Goal: Task Accomplishment & Management: Manage account settings

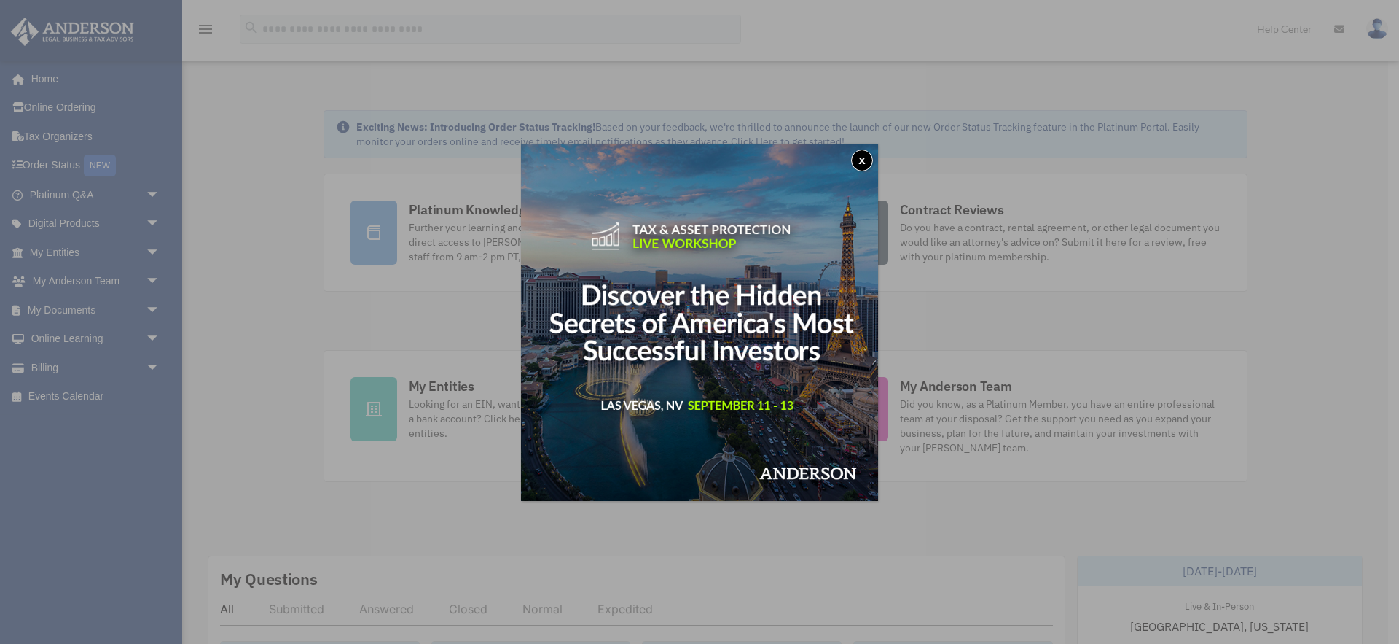
click at [867, 157] on button "x" at bounding box center [862, 160] width 22 height 22
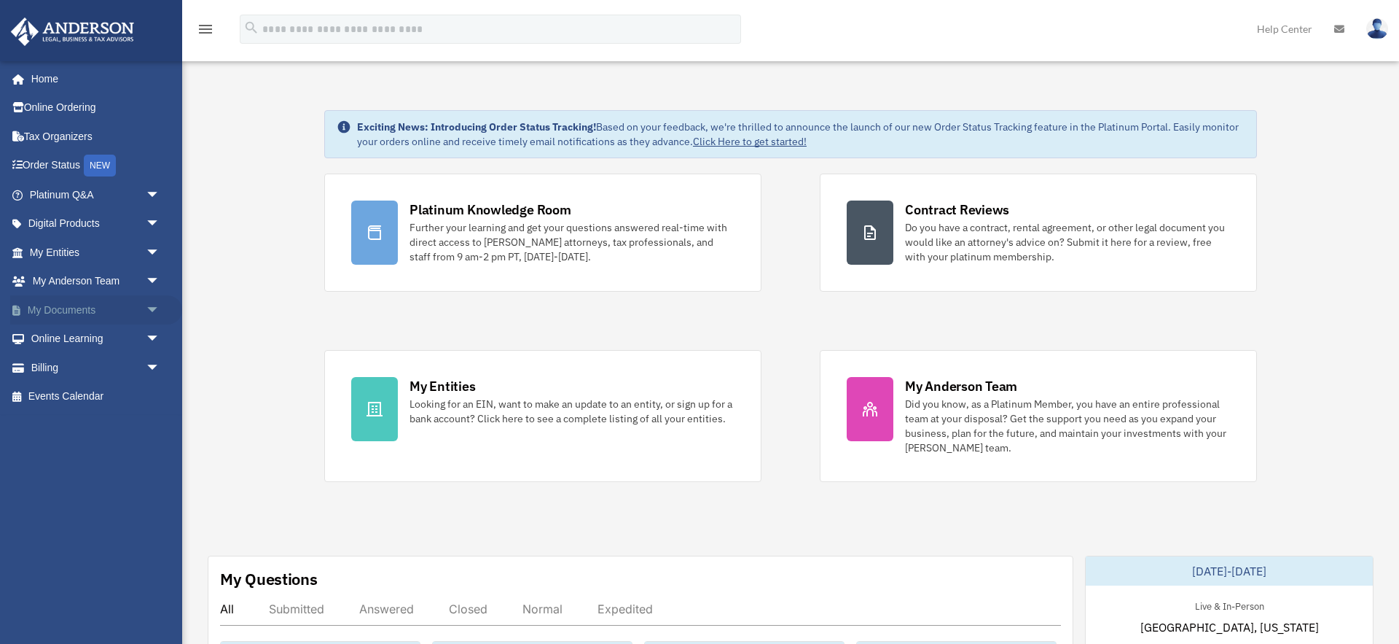
click at [62, 307] on link "My Documents arrow_drop_down" at bounding box center [96, 309] width 172 height 29
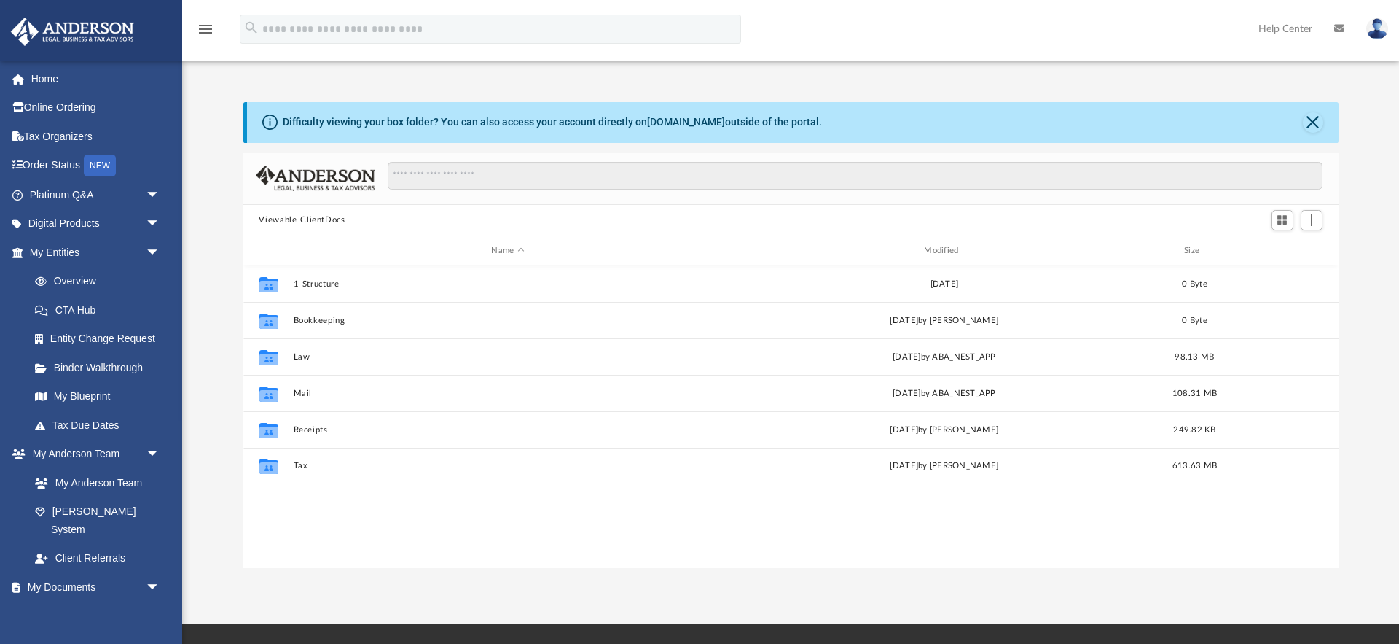
scroll to position [331, 1096]
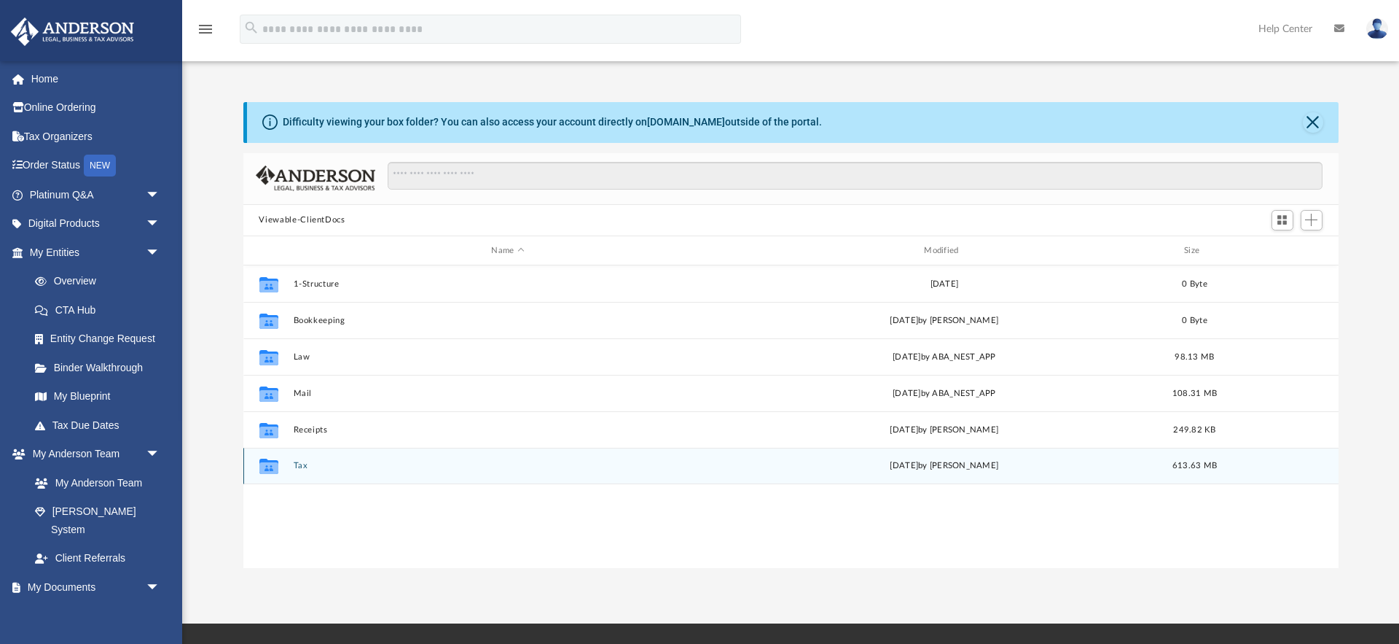
click at [265, 466] on icon "grid" at bounding box center [268, 468] width 19 height 12
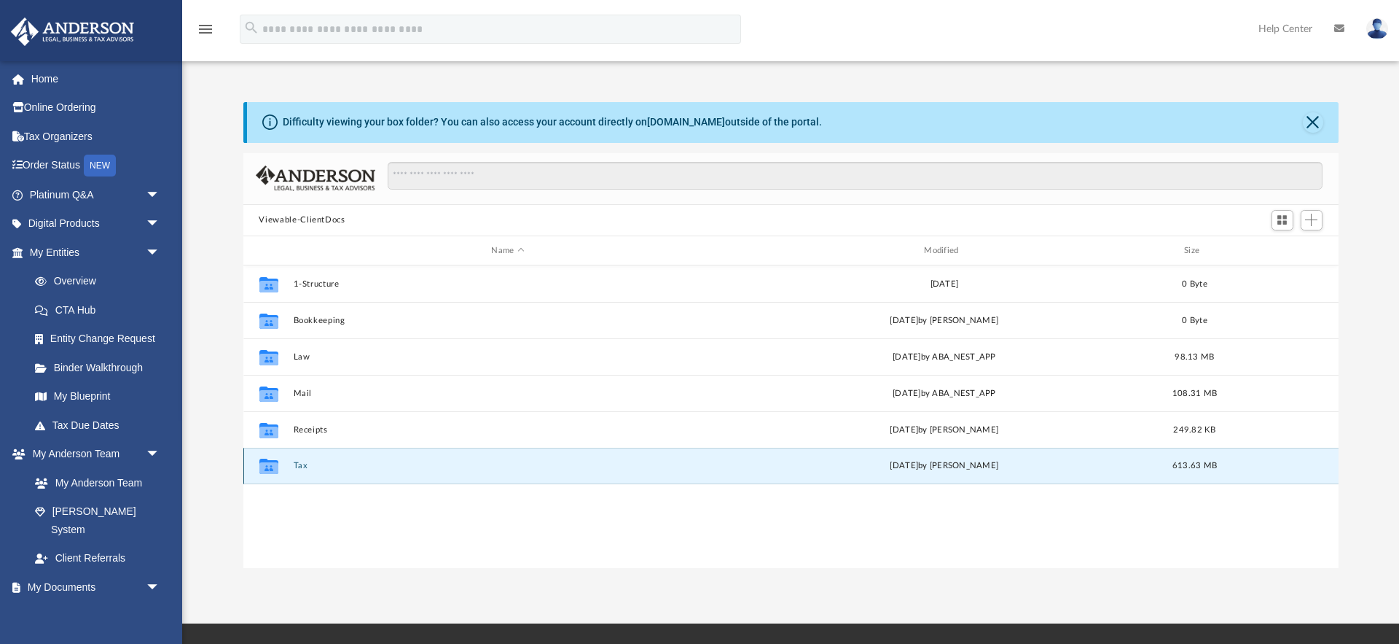
click at [265, 466] on icon "grid" at bounding box center [268, 468] width 19 height 12
click at [304, 469] on button "Tax" at bounding box center [508, 465] width 430 height 9
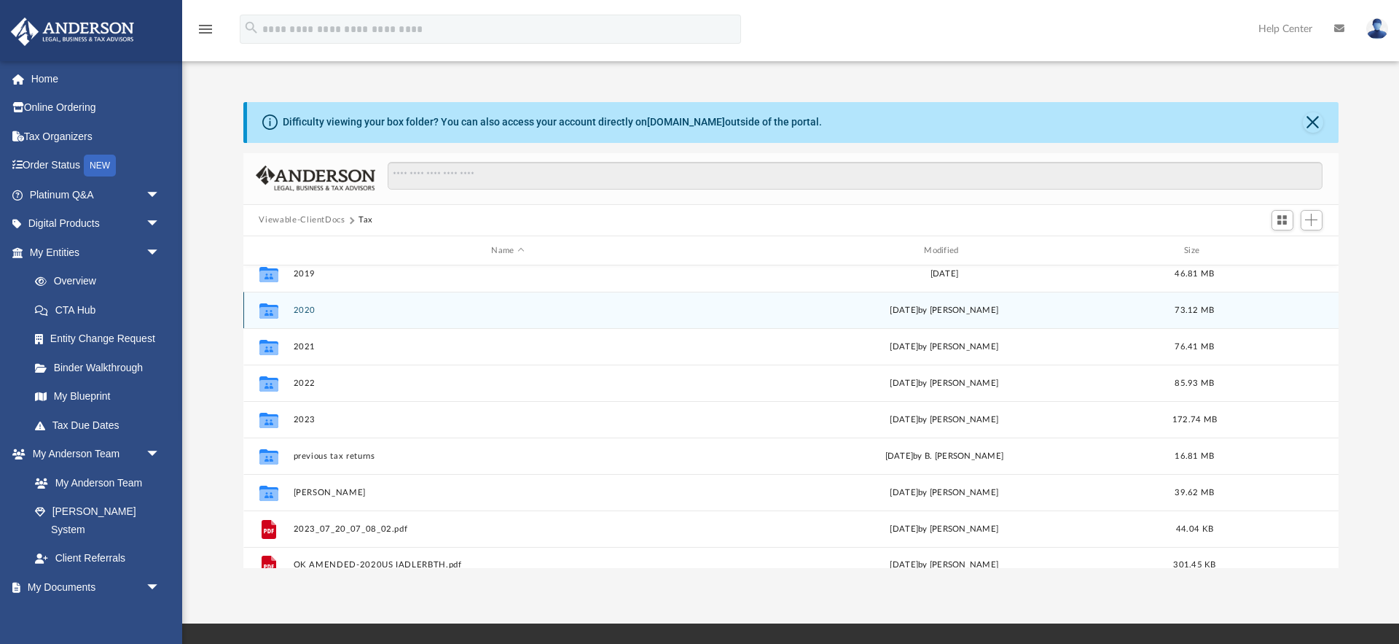
scroll to position [98, 0]
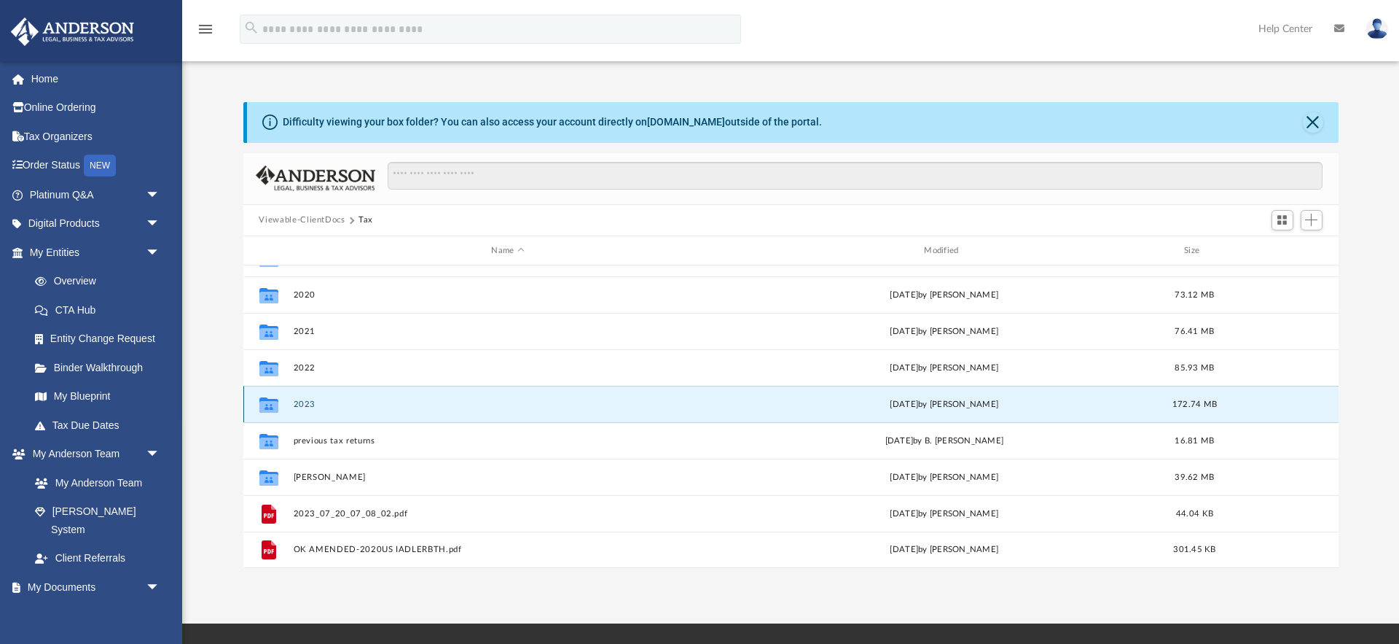
click at [302, 399] on button "2023" at bounding box center [508, 403] width 430 height 9
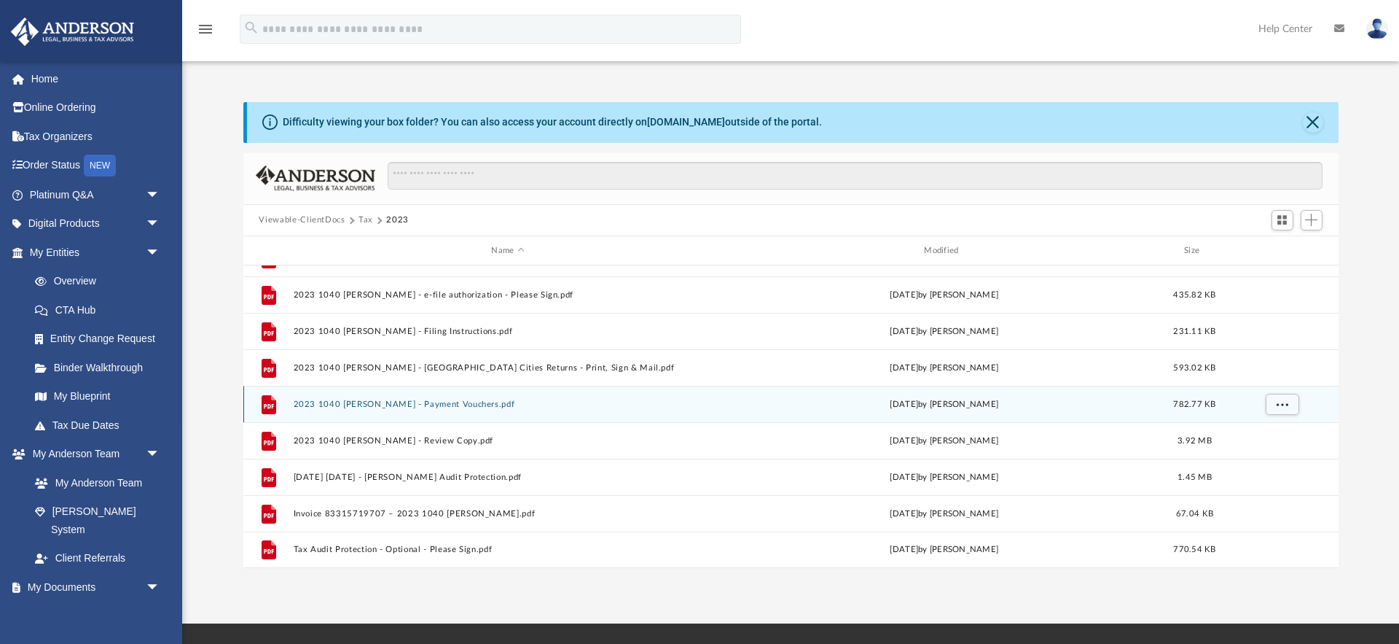
scroll to position [0, 0]
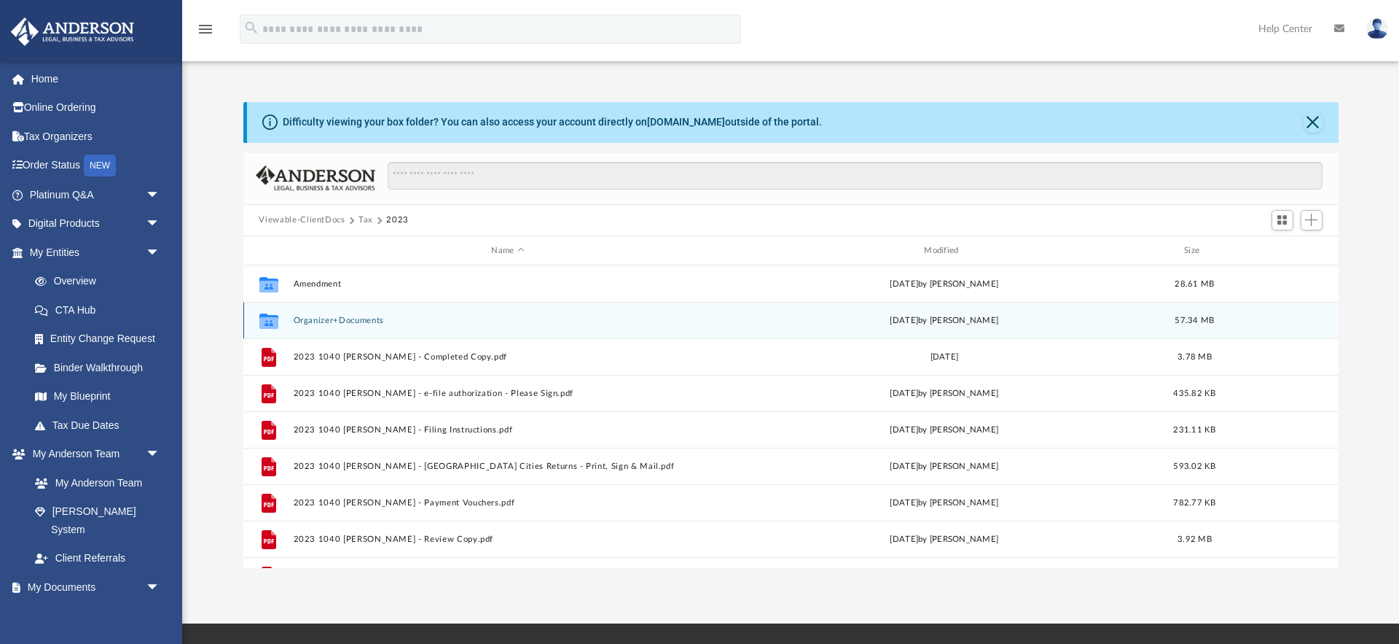
click at [319, 324] on div "Collaborated Folder Organizer+Documents Thu Oct 10 2024 by Kim Yoder 57.34 MB" at bounding box center [791, 320] width 1096 height 36
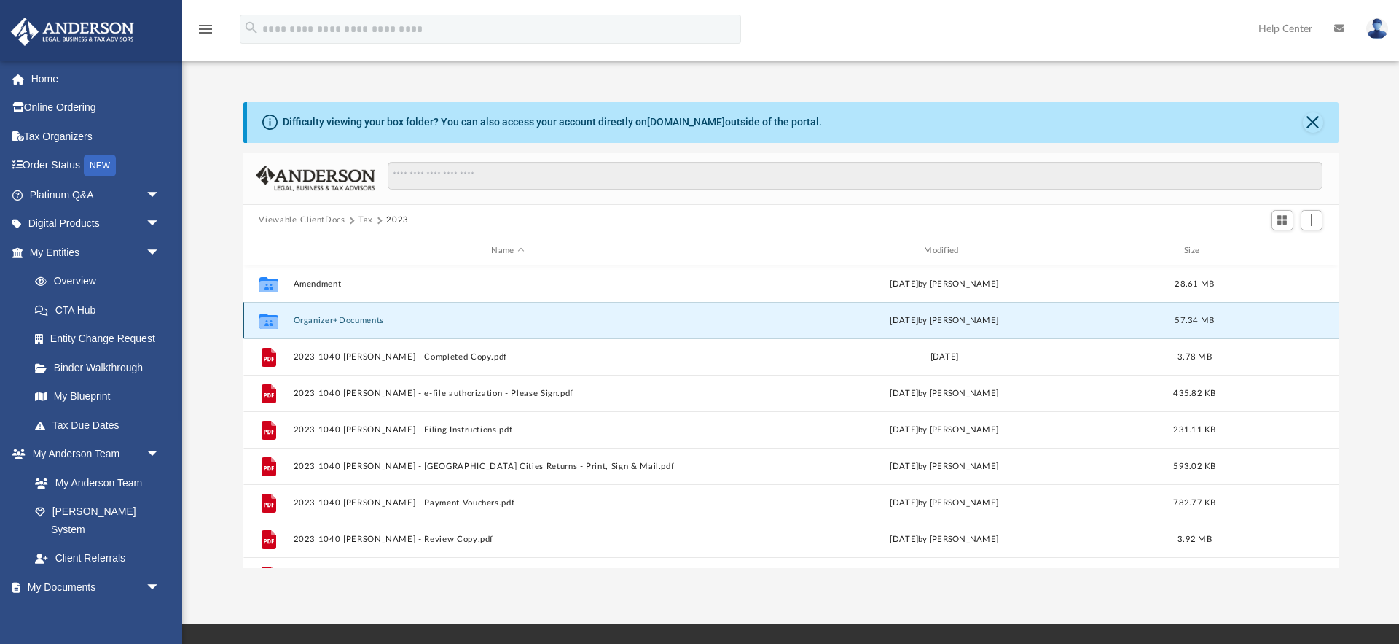
click at [325, 319] on button "Organizer+Documents" at bounding box center [508, 320] width 430 height 9
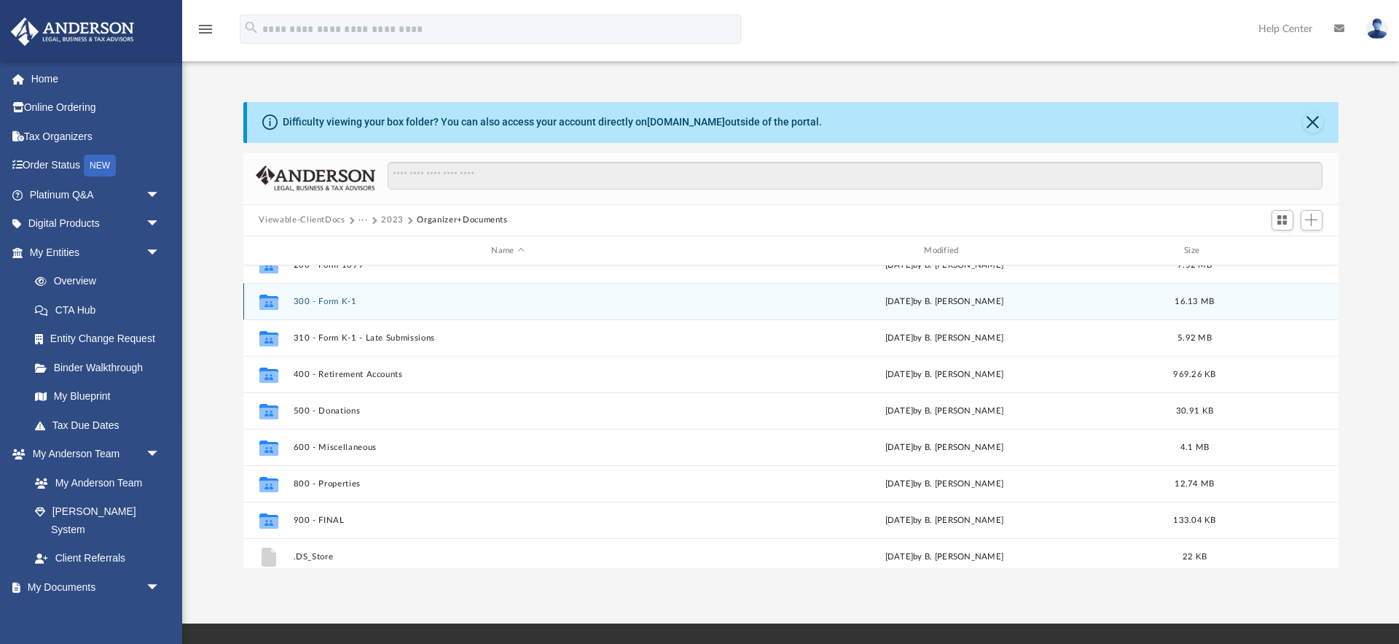
scroll to position [95, 0]
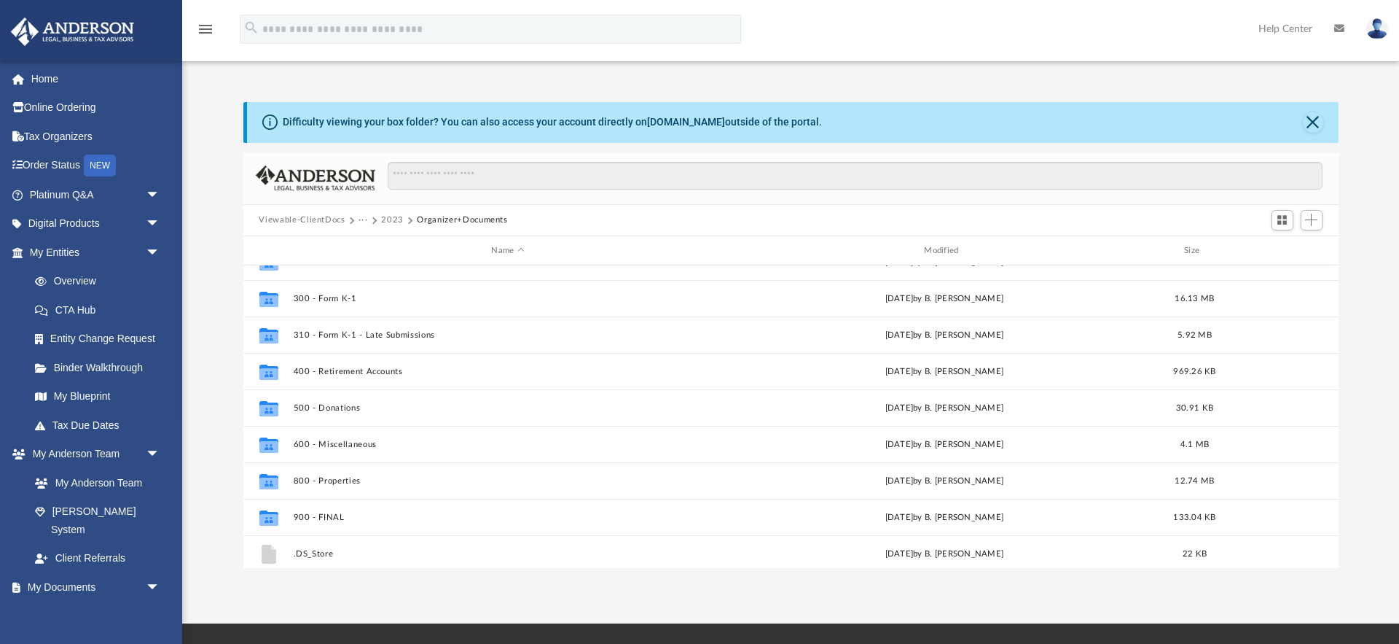
click at [362, 223] on button "···" at bounding box center [363, 220] width 9 height 13
click at [377, 246] on li "Tax" at bounding box center [374, 245] width 14 height 15
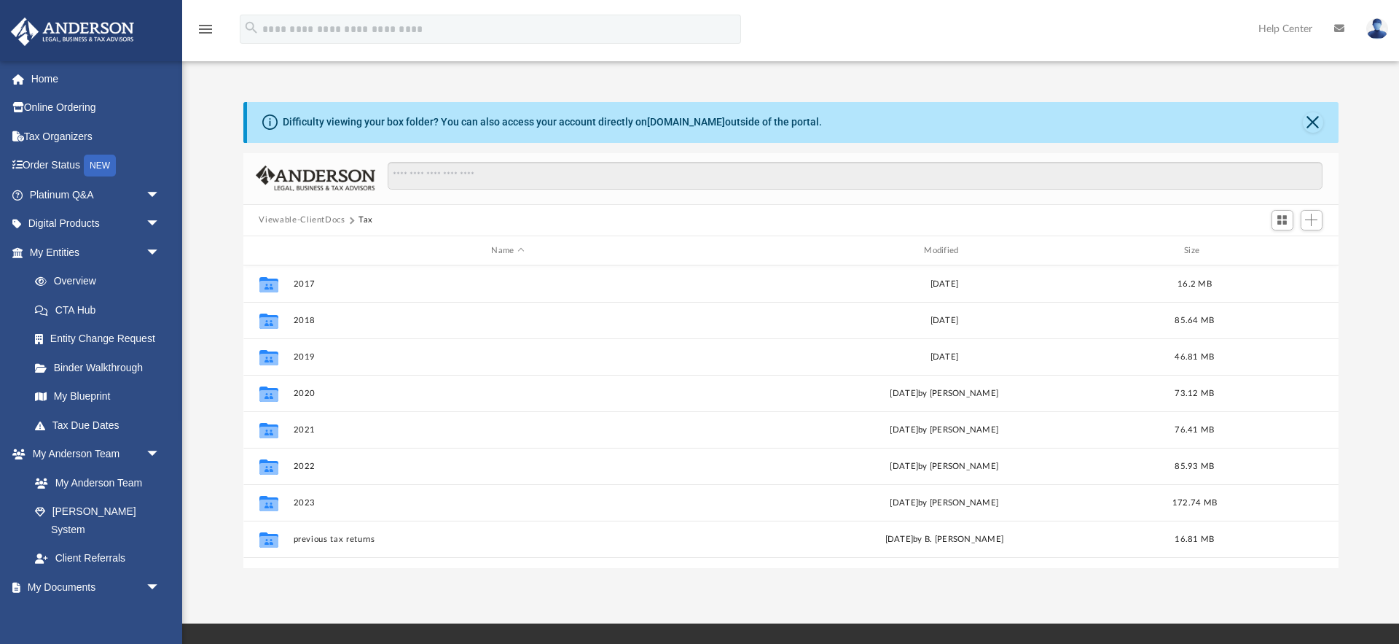
click at [390, 215] on div "Viewable-ClientDocs Tax" at bounding box center [791, 221] width 1096 height 32
click at [1310, 216] on span "Add" at bounding box center [1311, 220] width 12 height 12
click at [1289, 268] on li "New Folder" at bounding box center [1291, 271] width 47 height 15
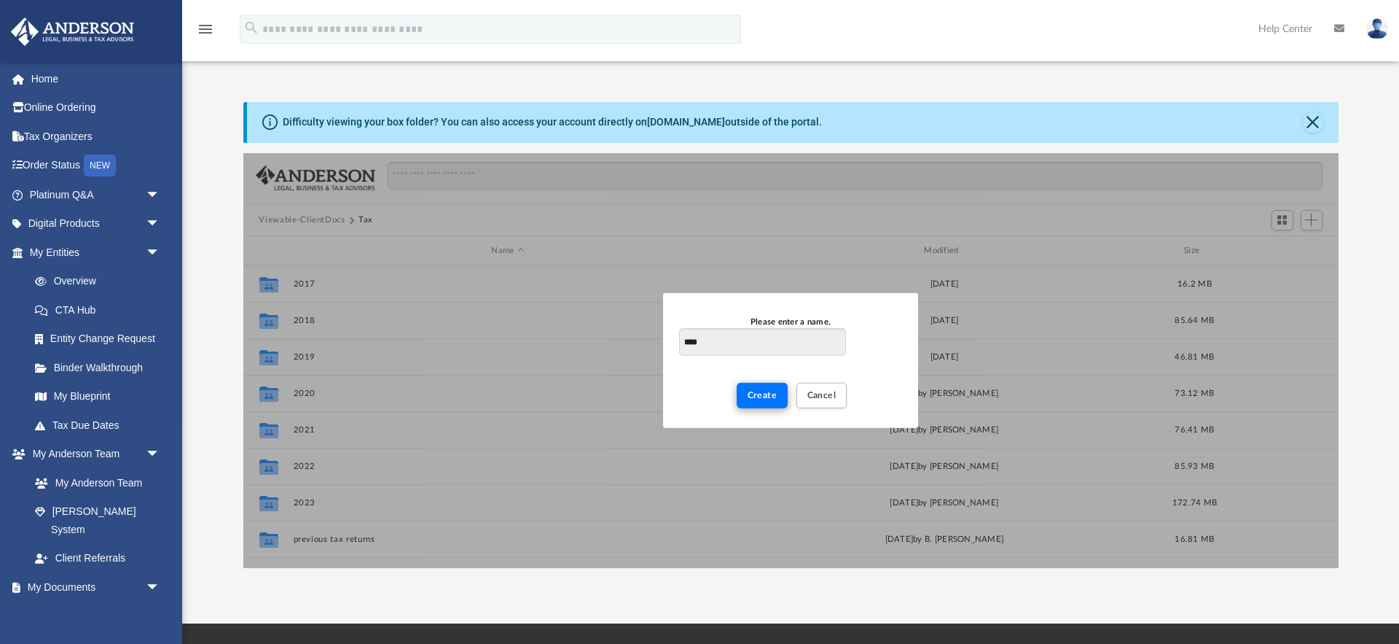
type input "****"
click at [772, 393] on span "Create" at bounding box center [763, 395] width 30 height 9
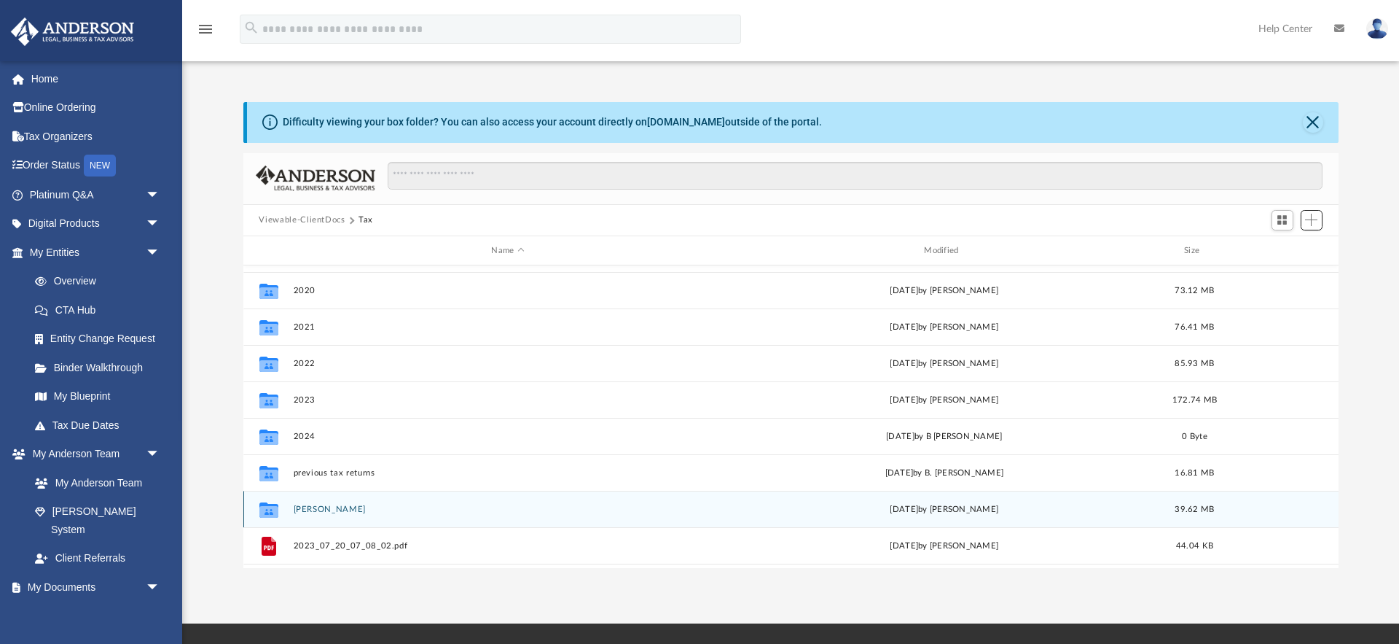
scroll to position [106, 0]
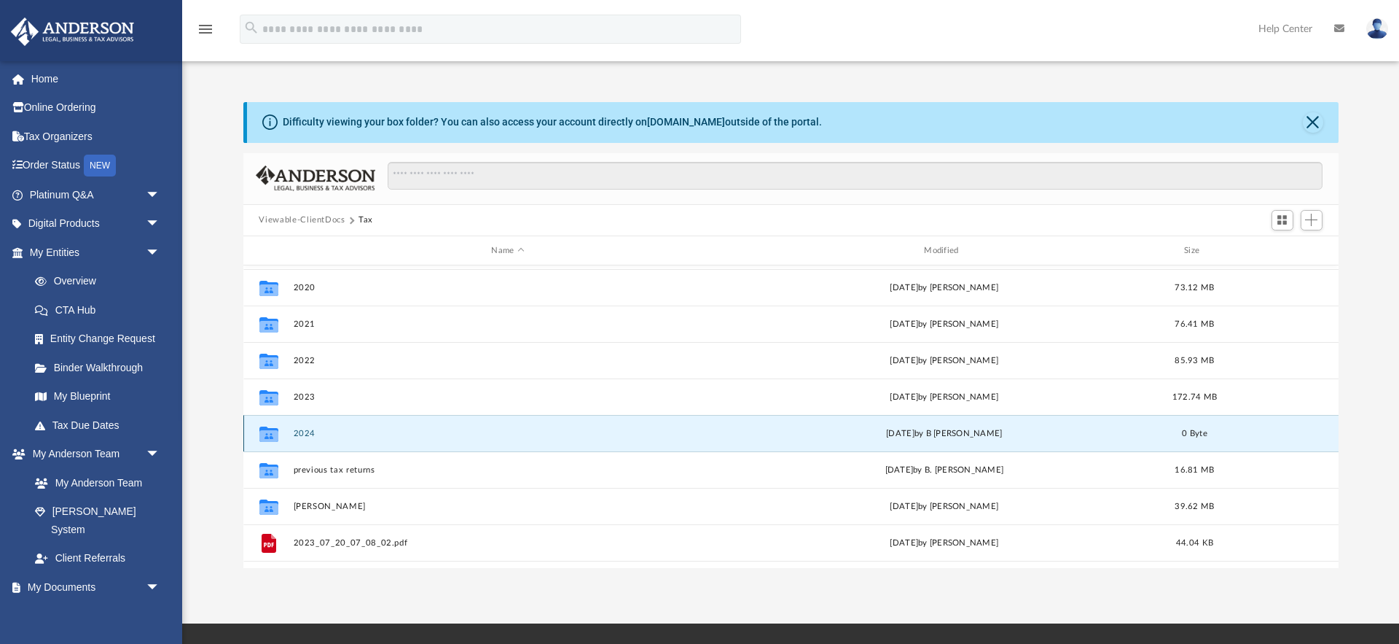
click at [302, 430] on button "2024" at bounding box center [508, 433] width 430 height 9
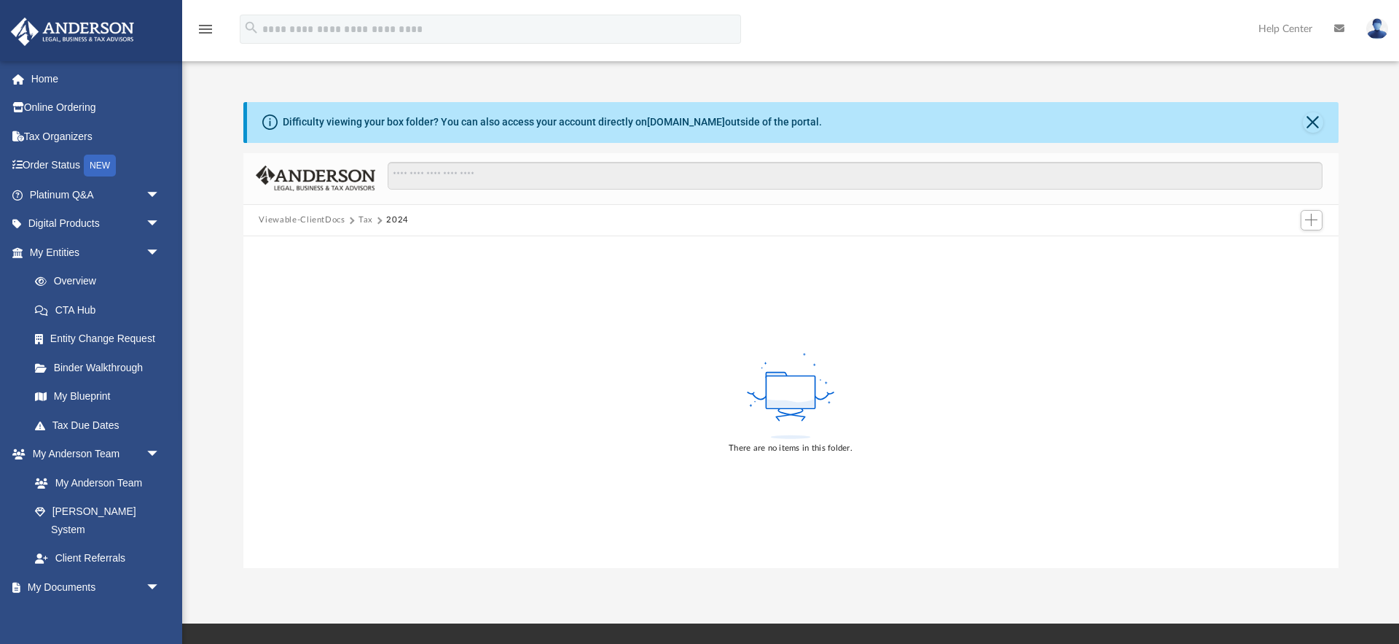
click at [511, 312] on div "There are no items in this folder." at bounding box center [791, 401] width 1096 height 331
click at [1313, 213] on button "Add" at bounding box center [1312, 220] width 22 height 20
click at [1276, 276] on li "New Folder" at bounding box center [1291, 271] width 47 height 15
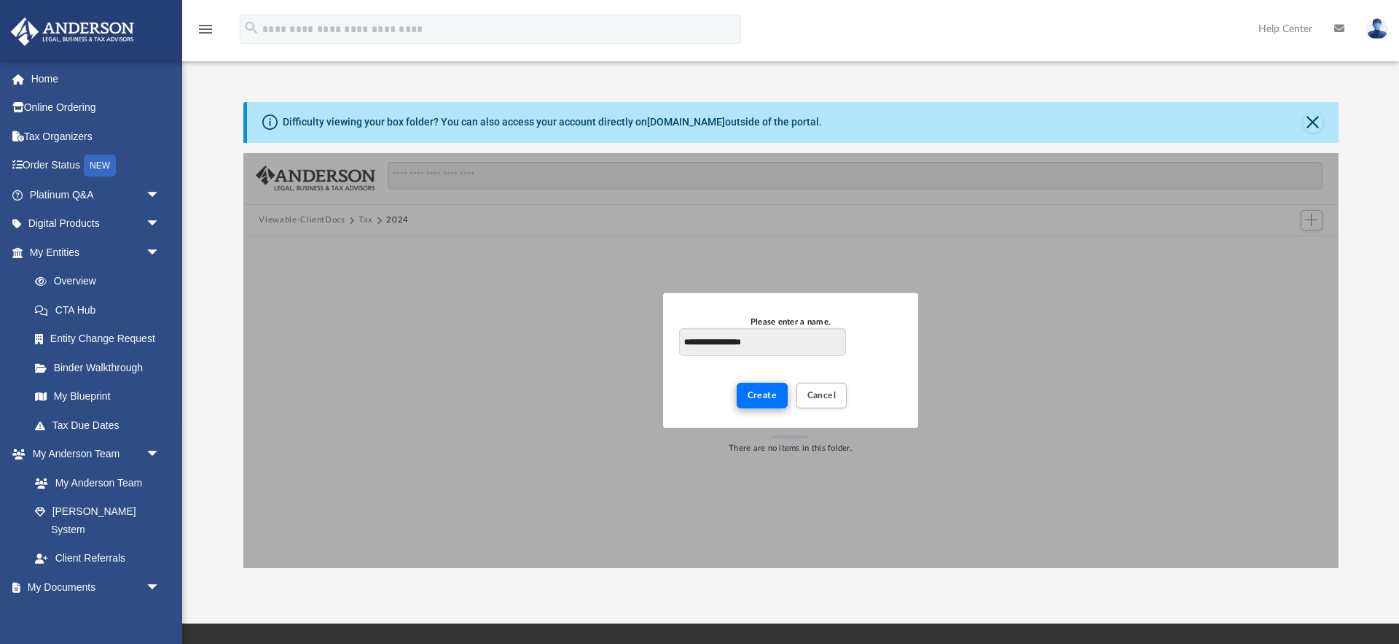
type input "**********"
click at [746, 393] on button "Create" at bounding box center [763, 396] width 52 height 26
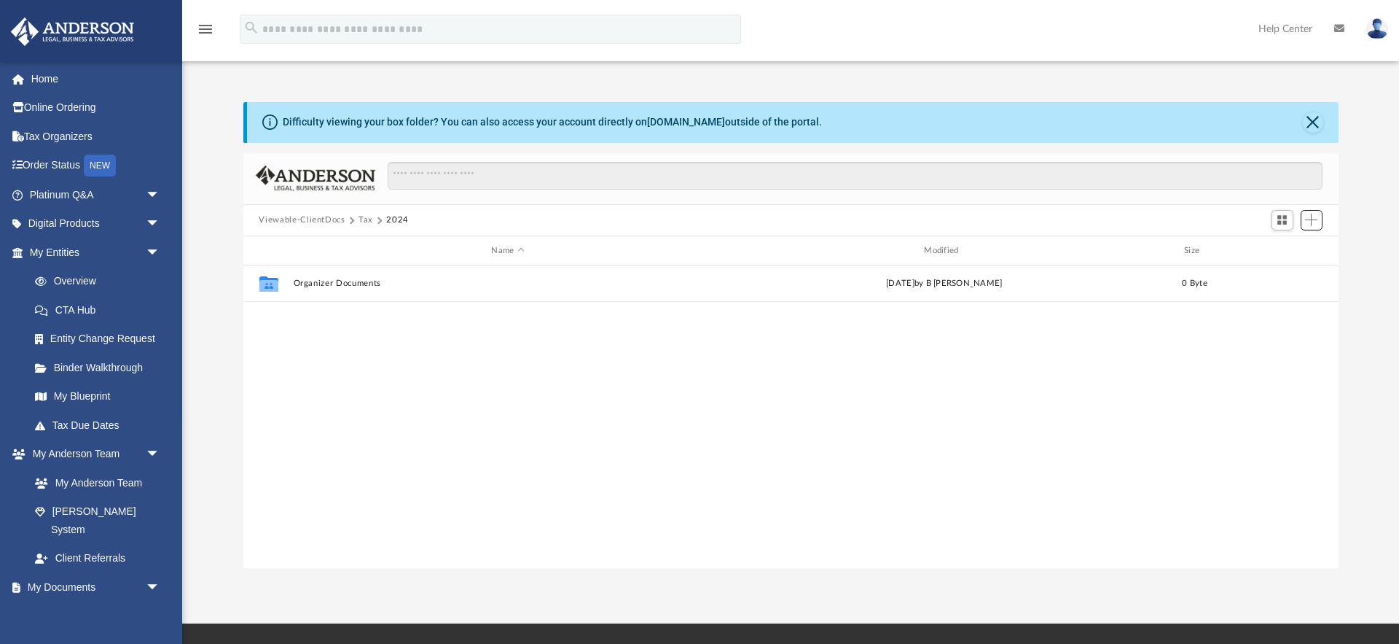
scroll to position [331, 1096]
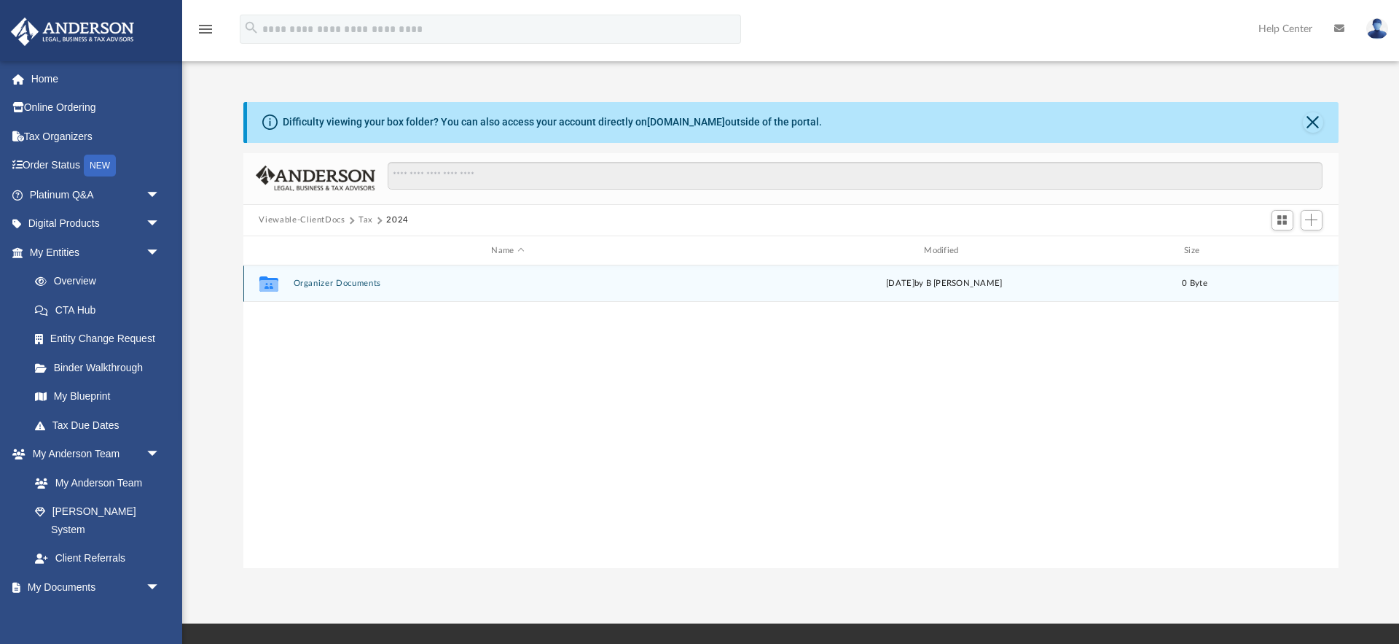
click at [339, 284] on button "Organizer Documents" at bounding box center [508, 283] width 430 height 9
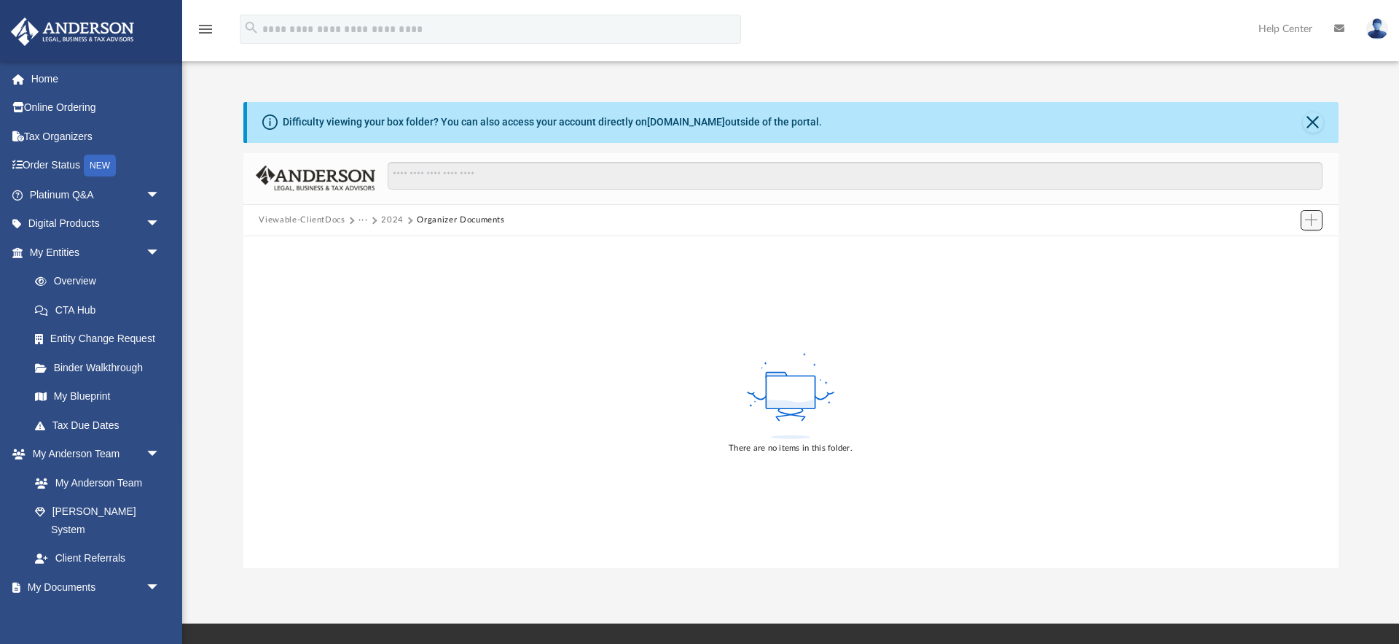
click at [1314, 221] on span "Add" at bounding box center [1311, 220] width 12 height 12
click at [1284, 252] on li "Upload" at bounding box center [1291, 248] width 47 height 15
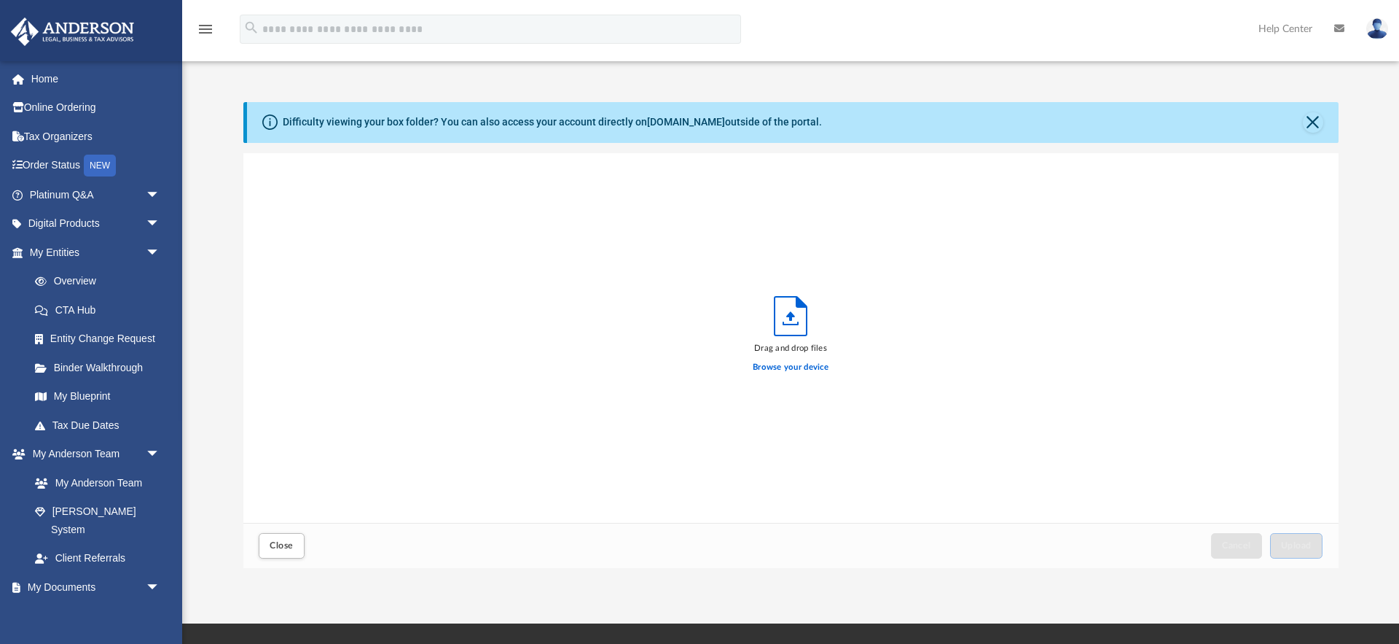
scroll to position [370, 1096]
click at [796, 367] on label "Browse your device" at bounding box center [791, 367] width 76 height 13
click at [0, 0] on input "Browse your device" at bounding box center [0, 0] width 0 height 0
click at [862, 531] on div "Close Cancel Upload" at bounding box center [791, 545] width 1096 height 44
